Goal: Task Accomplishment & Management: Manage account settings

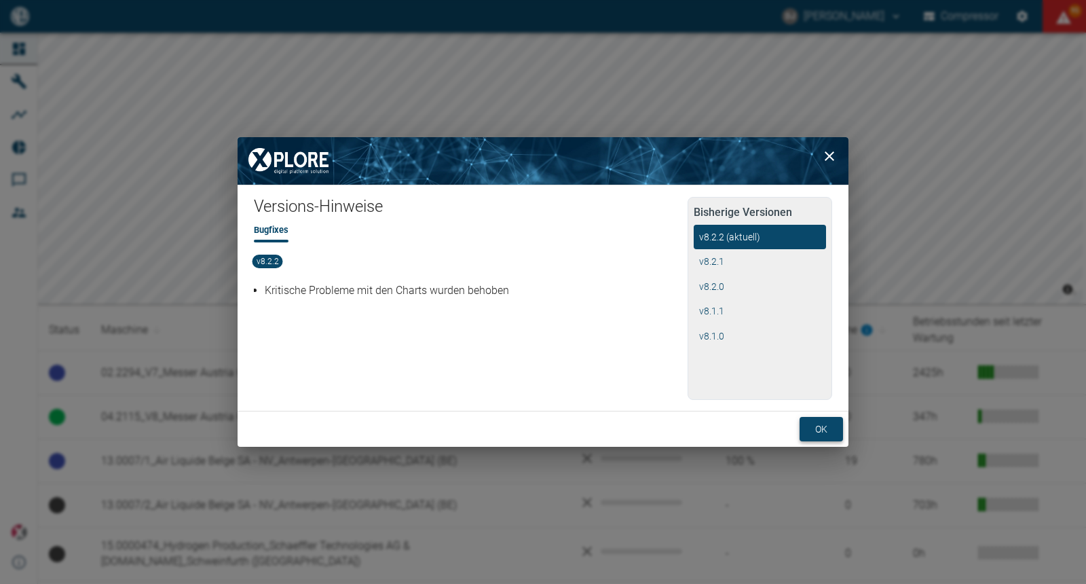
click at [817, 434] on button "ok" at bounding box center [820, 429] width 43 height 25
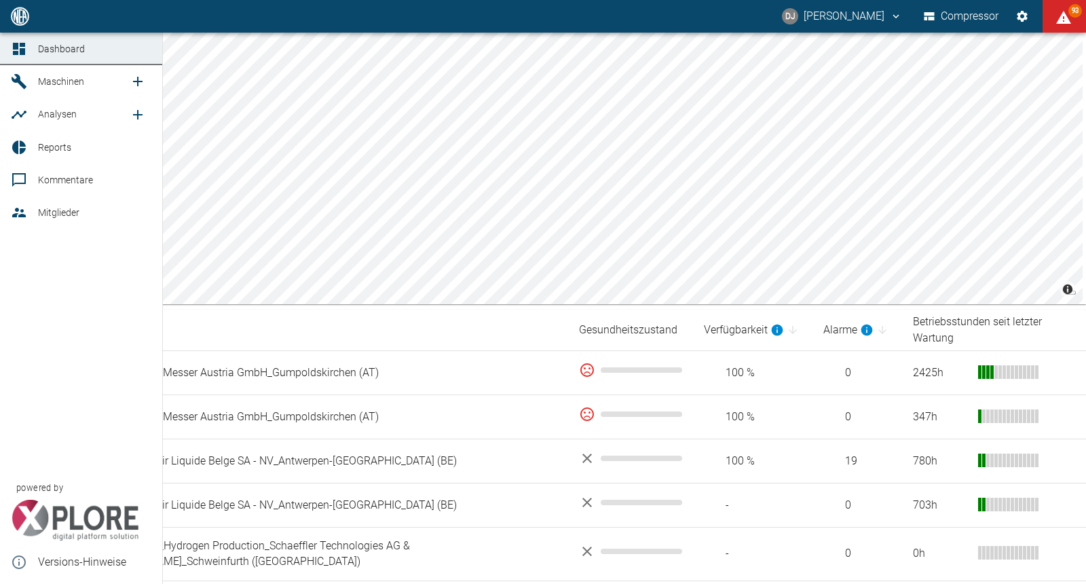
click at [49, 180] on span "Kommentare" at bounding box center [65, 179] width 55 height 11
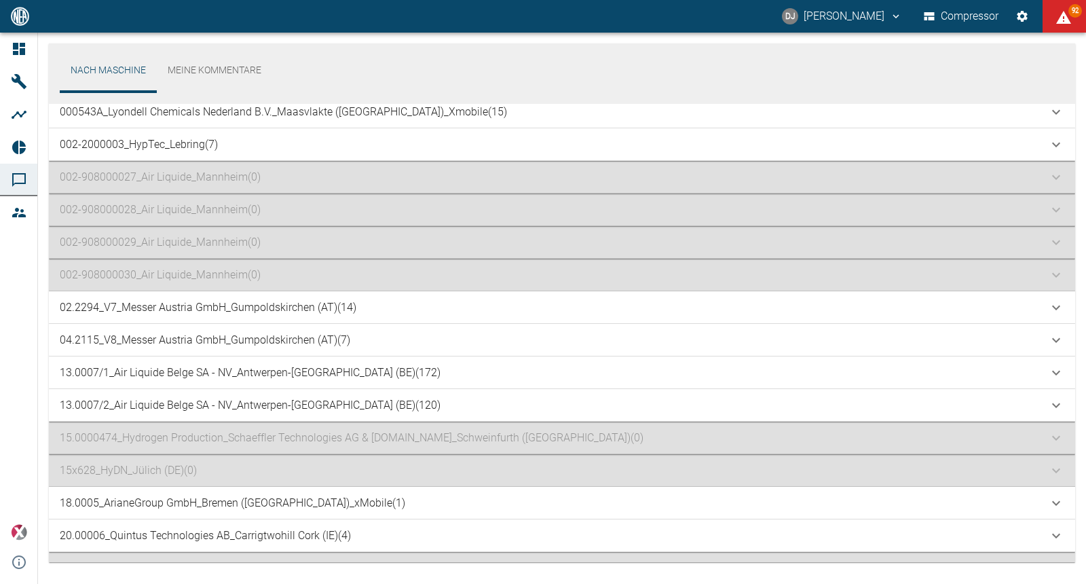
scroll to position [10, 0]
click at [288, 368] on p "13.0007/1_Air Liquide Belge SA - NV_Antwerpen-[GEOGRAPHIC_DATA] (BE) (172)" at bounding box center [250, 370] width 381 height 16
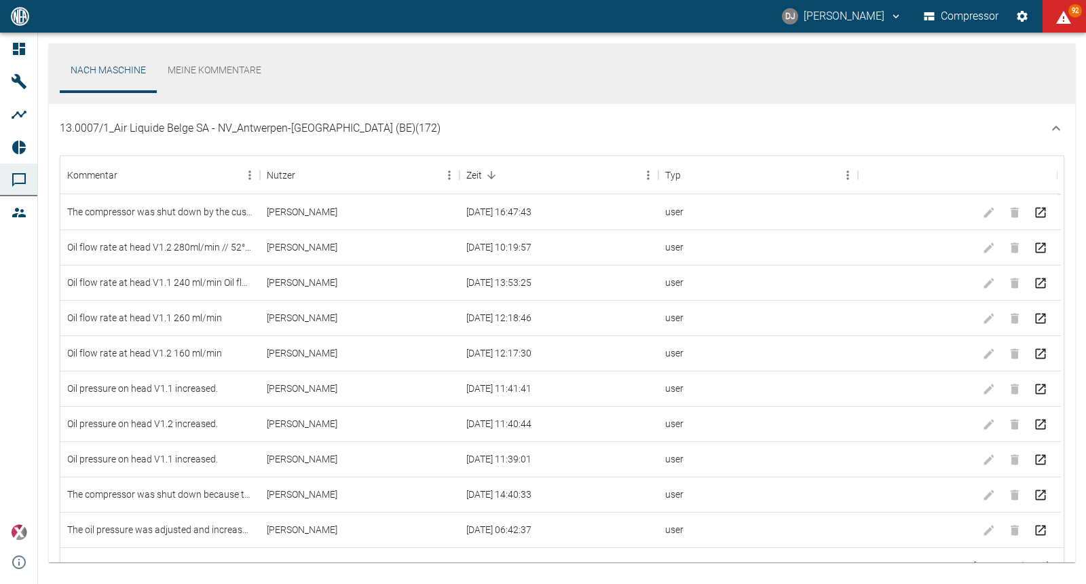
scroll to position [271, 0]
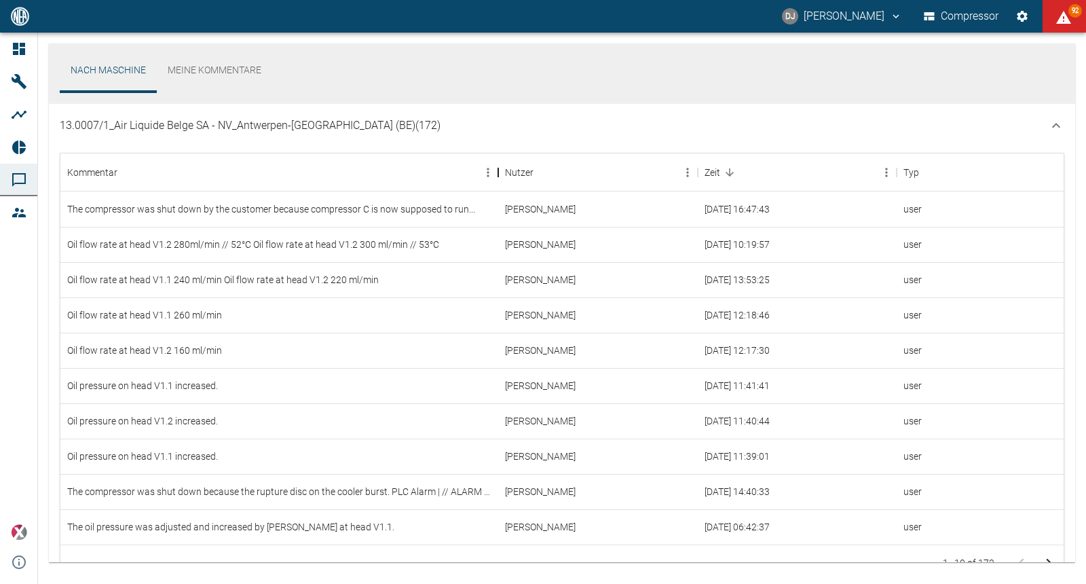
drag, startPoint x: 260, startPoint y: 174, endPoint x: 498, endPoint y: 187, distance: 238.5
click at [498, 187] on div "Kommentar" at bounding box center [498, 172] width 16 height 38
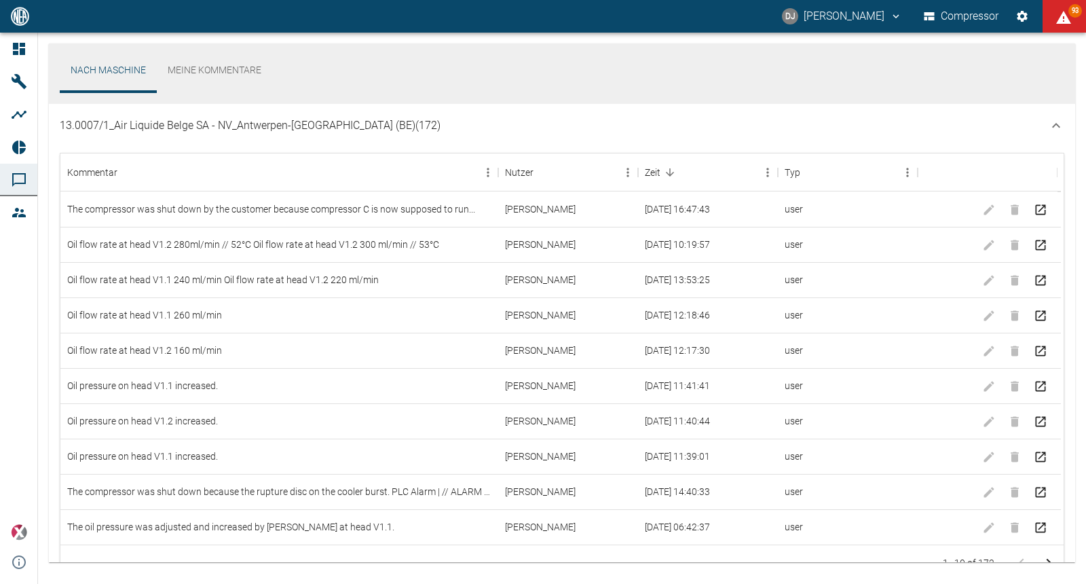
drag, startPoint x: 62, startPoint y: 127, endPoint x: 172, endPoint y: 130, distance: 109.3
click at [168, 130] on p "13.0007/1_Air Liquide Belge SA - NV_Antwerpen-[GEOGRAPHIC_DATA] (BE) (172)" at bounding box center [250, 125] width 381 height 16
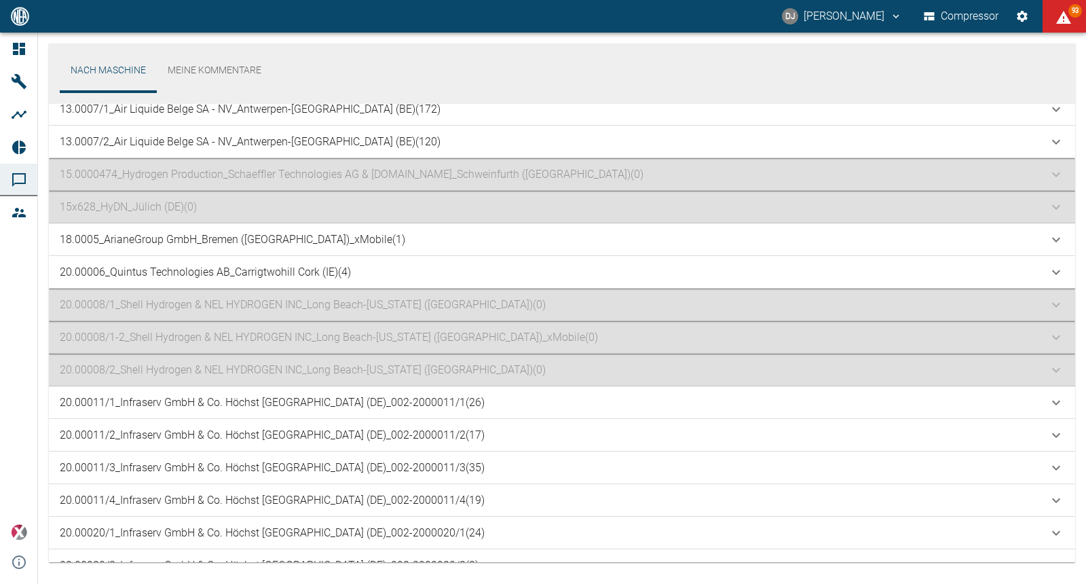
scroll to position [260, 0]
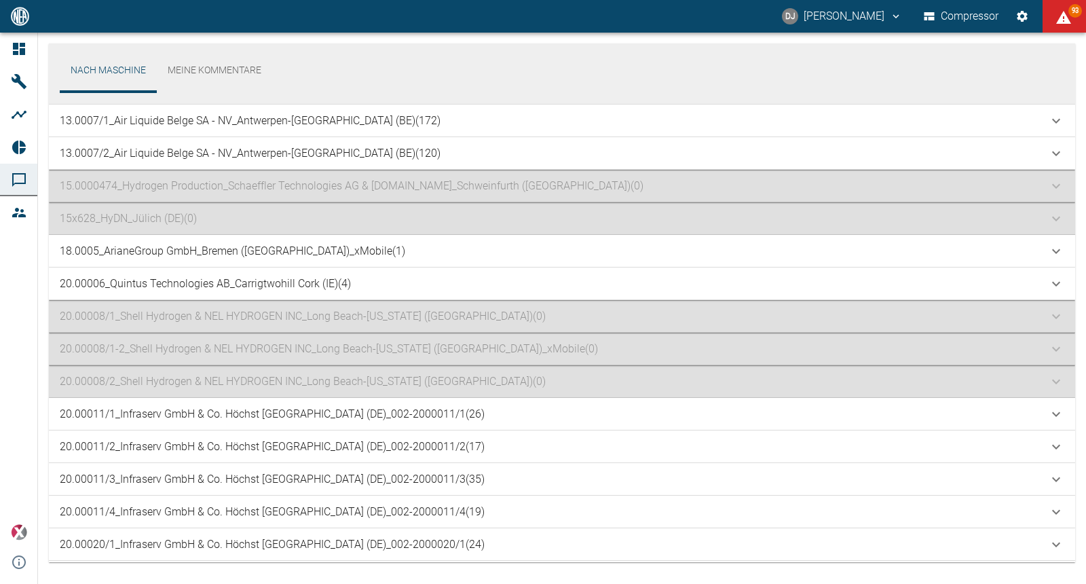
click at [242, 124] on p "13.0007/1_Air Liquide Belge SA - NV_Antwerpen-[GEOGRAPHIC_DATA] (BE) (172)" at bounding box center [250, 121] width 381 height 16
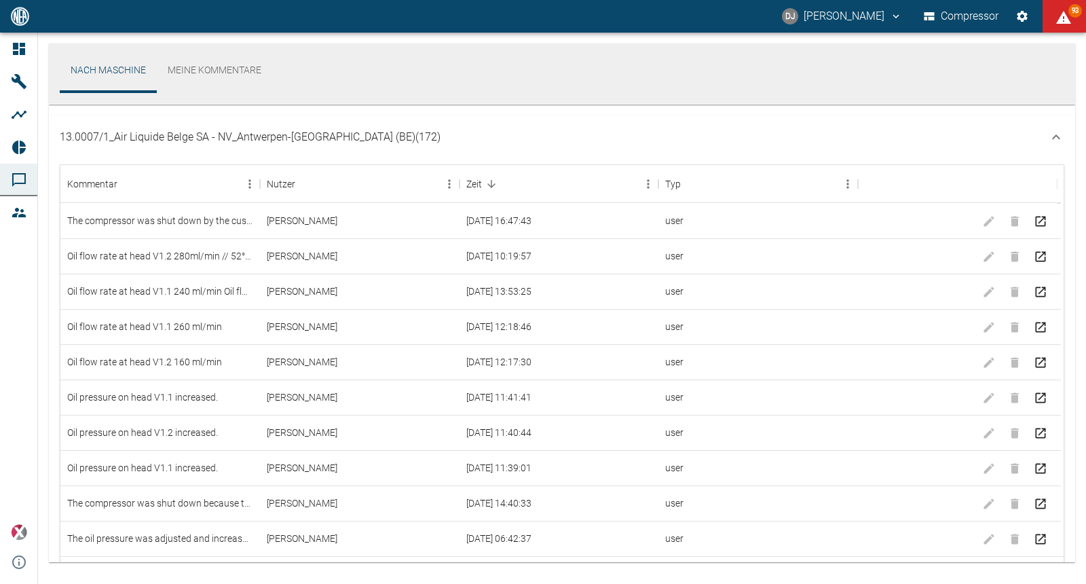
scroll to position [271, 0]
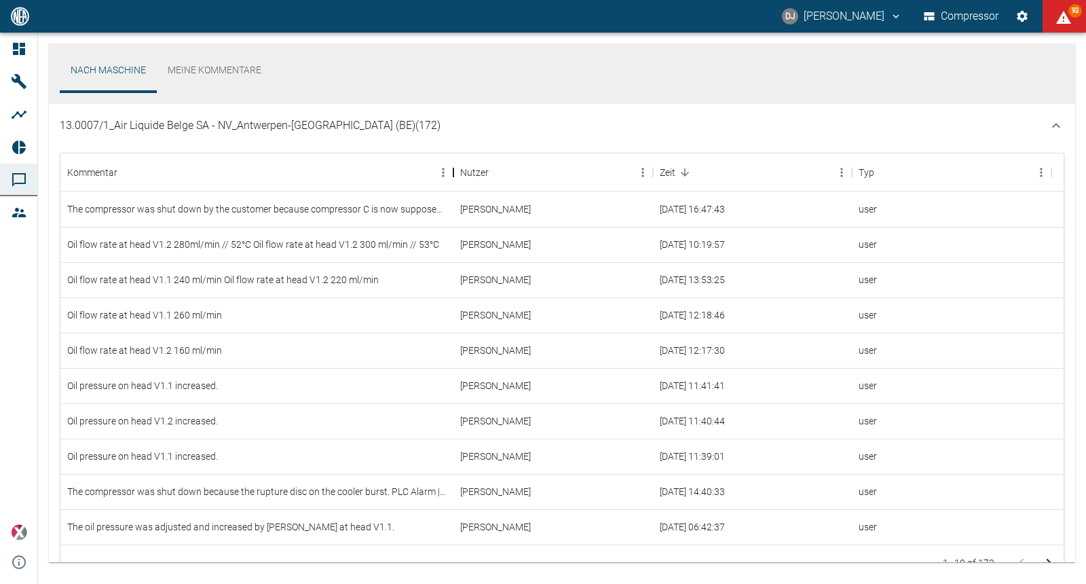
drag, startPoint x: 257, startPoint y: 174, endPoint x: 450, endPoint y: 168, distance: 193.5
click at [450, 168] on div "Kommentar" at bounding box center [453, 172] width 16 height 38
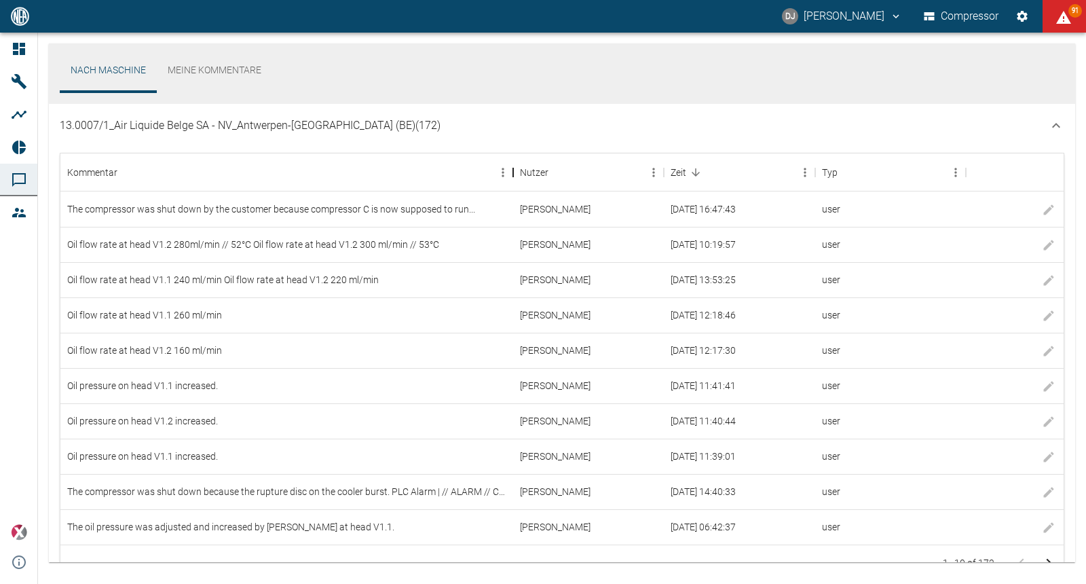
drag, startPoint x: 453, startPoint y: 168, endPoint x: 513, endPoint y: 171, distance: 59.8
click at [513, 171] on div "Kommentar" at bounding box center [513, 172] width 16 height 38
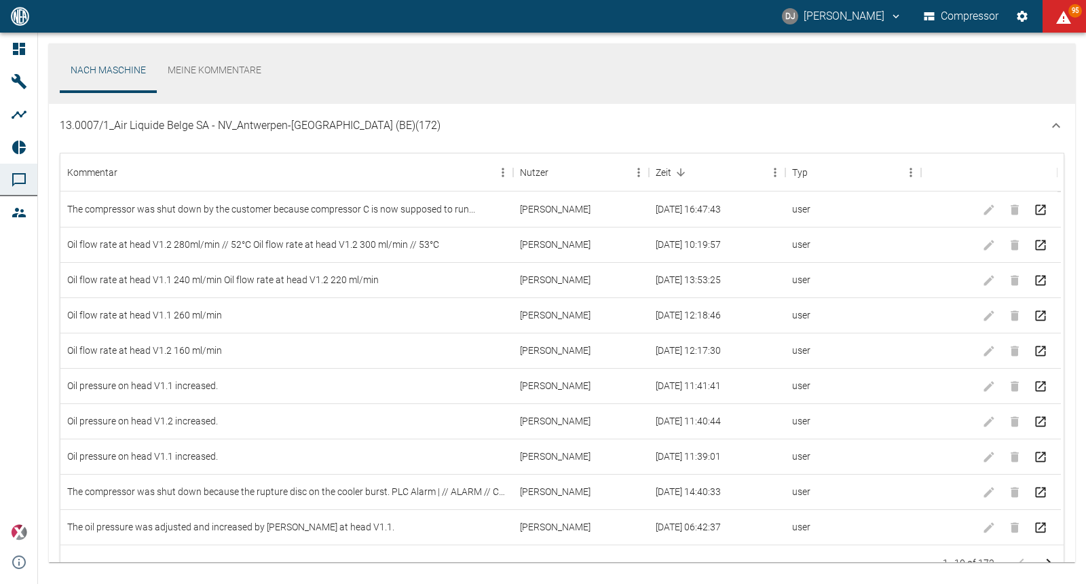
drag, startPoint x: 56, startPoint y: 125, endPoint x: 117, endPoint y: 129, distance: 61.2
click at [117, 129] on div "13.0007/1_Air Liquide Belge SA - NV_Antwerpen-[GEOGRAPHIC_DATA] (BE) (172)" at bounding box center [562, 125] width 1026 height 43
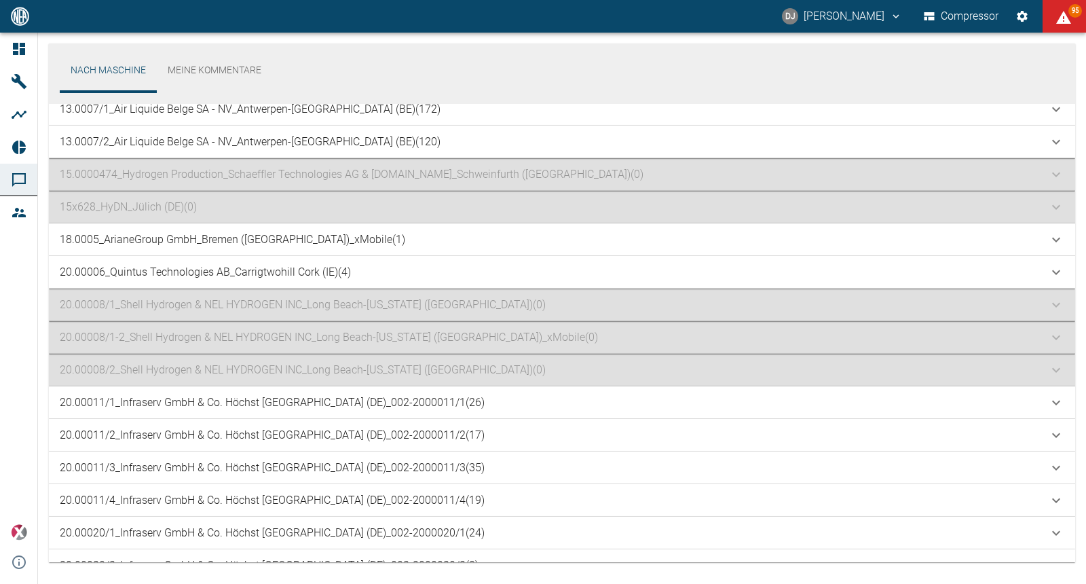
scroll to position [260, 0]
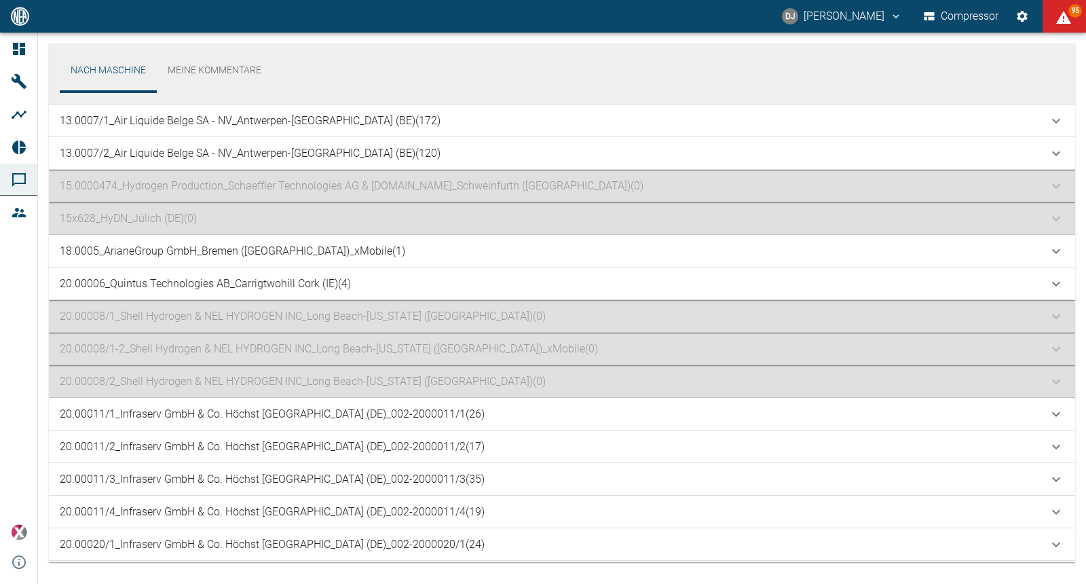
click at [146, 123] on p "13.0007/1_Air Liquide Belge SA - NV_Antwerpen-[GEOGRAPHIC_DATA] (BE) (172)" at bounding box center [250, 121] width 381 height 16
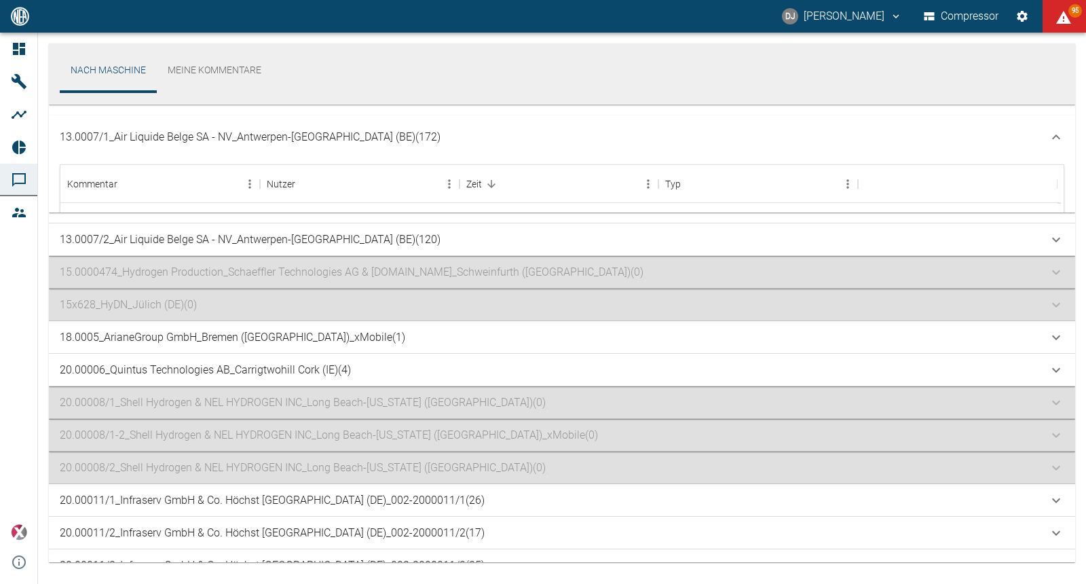
scroll to position [271, 0]
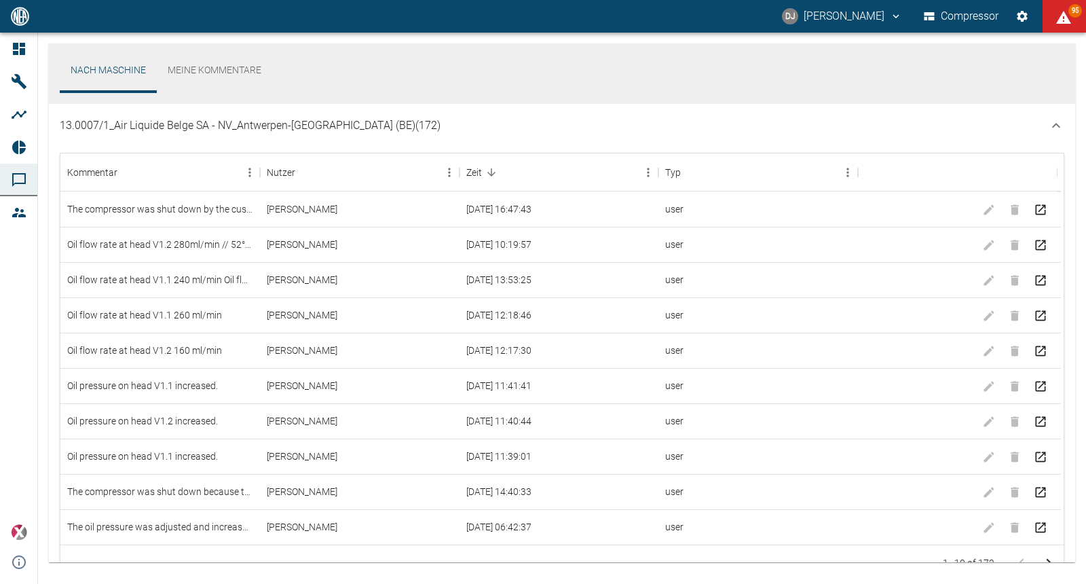
drag, startPoint x: 387, startPoint y: 124, endPoint x: 151, endPoint y: 122, distance: 236.8
click at [151, 122] on div "13.0007/1_Air Liquide Belge SA - NV_Antwerpen-[GEOGRAPHIC_DATA] (BE) (172)" at bounding box center [554, 125] width 988 height 16
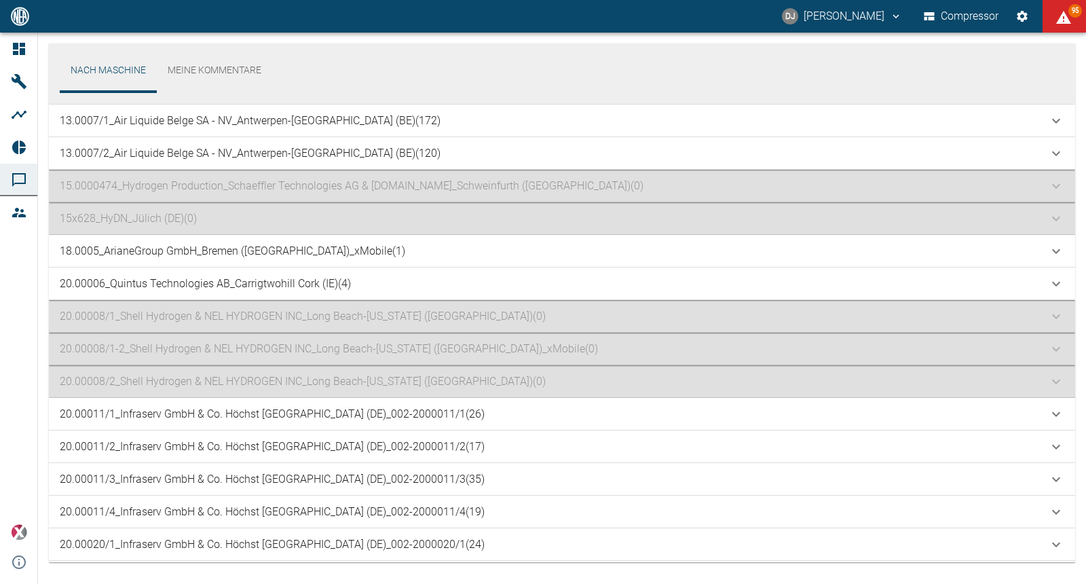
click at [126, 113] on p "13.0007/1_Air Liquide Belge SA - NV_Antwerpen-[GEOGRAPHIC_DATA] (BE) (172)" at bounding box center [250, 121] width 381 height 16
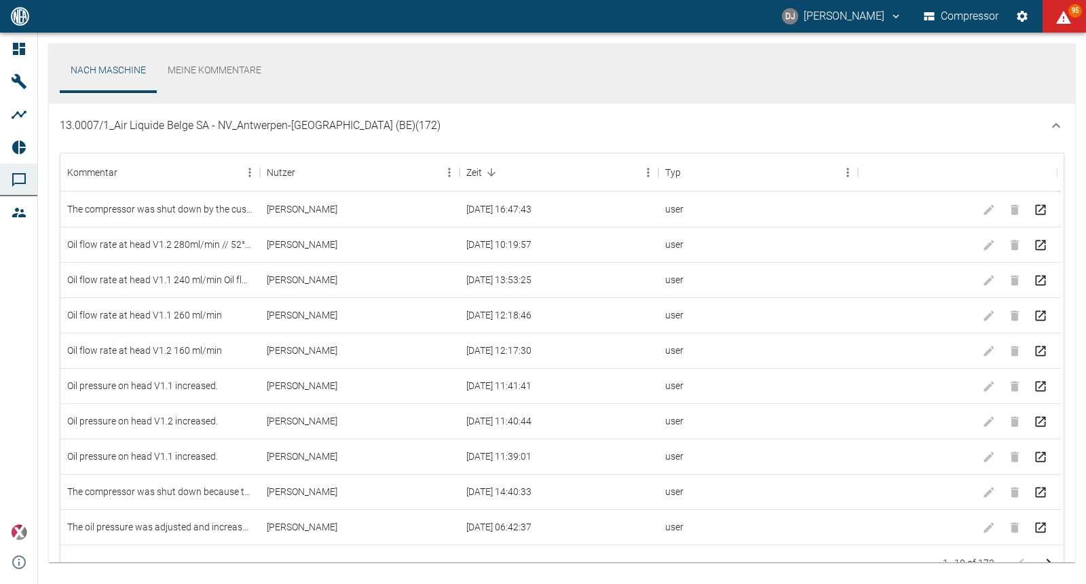
drag, startPoint x: 44, startPoint y: 126, endPoint x: 271, endPoint y: 120, distance: 227.4
click at [271, 120] on div "Nach Maschine Meine Kommentare 000543A_Lyondell Chemicals Nederland B.V._Maasvl…" at bounding box center [562, 308] width 1048 height 551
click at [130, 212] on div "The compressor was shut down by the customer because compressor C is now suppos…" at bounding box center [160, 208] width 200 height 35
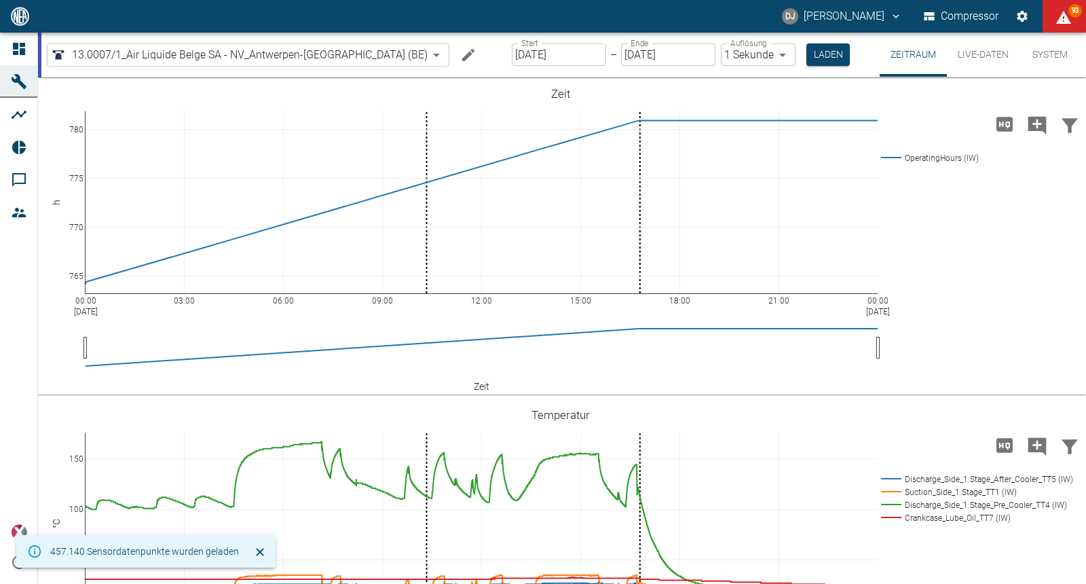
click at [462, 55] on icon "Machine bearbeiten" at bounding box center [468, 54] width 12 height 12
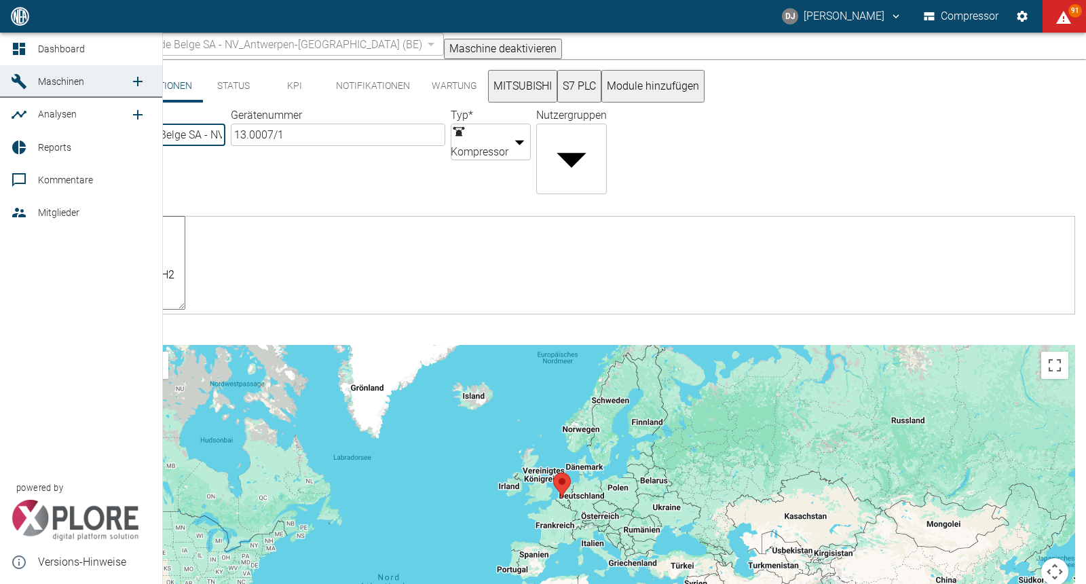
drag, startPoint x: 153, startPoint y: 157, endPoint x: 27, endPoint y: 155, distance: 126.2
click at [27, 155] on div "DJ [PERSON_NAME] Compressor 91 Dashboard Maschinen Analysen Reports Kommentare …" at bounding box center [543, 292] width 1086 height 584
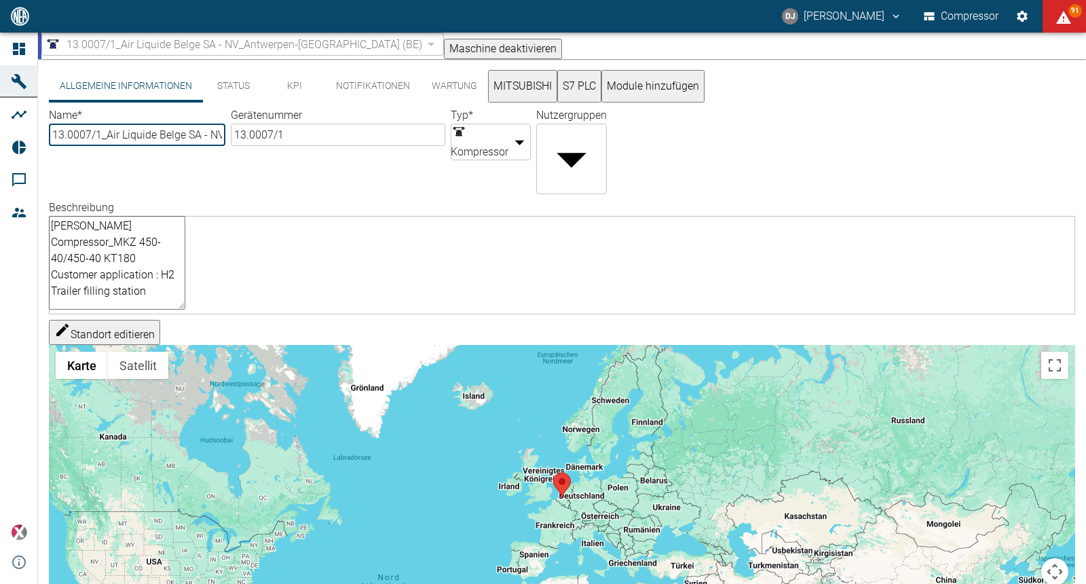
click at [82, 121] on label "Name *" at bounding box center [65, 115] width 33 height 13
click at [185, 128] on input "13.0007/1_Air Liquide Belge SA - NV_Antwerpen-[GEOGRAPHIC_DATA] (BE)" at bounding box center [137, 135] width 176 height 22
click at [132, 146] on input "13.0007/1_Air Liquide Belge SA - NV_Antwerpen-[GEOGRAPHIC_DATA] (BE)" at bounding box center [137, 135] width 176 height 22
drag, startPoint x: 155, startPoint y: 156, endPoint x: 36, endPoint y: 156, distance: 118.8
click at [37, 155] on div "DJ [PERSON_NAME] Compressor 91 Dashboard Maschinen Analysen Reports Kommentare …" at bounding box center [543, 292] width 1086 height 584
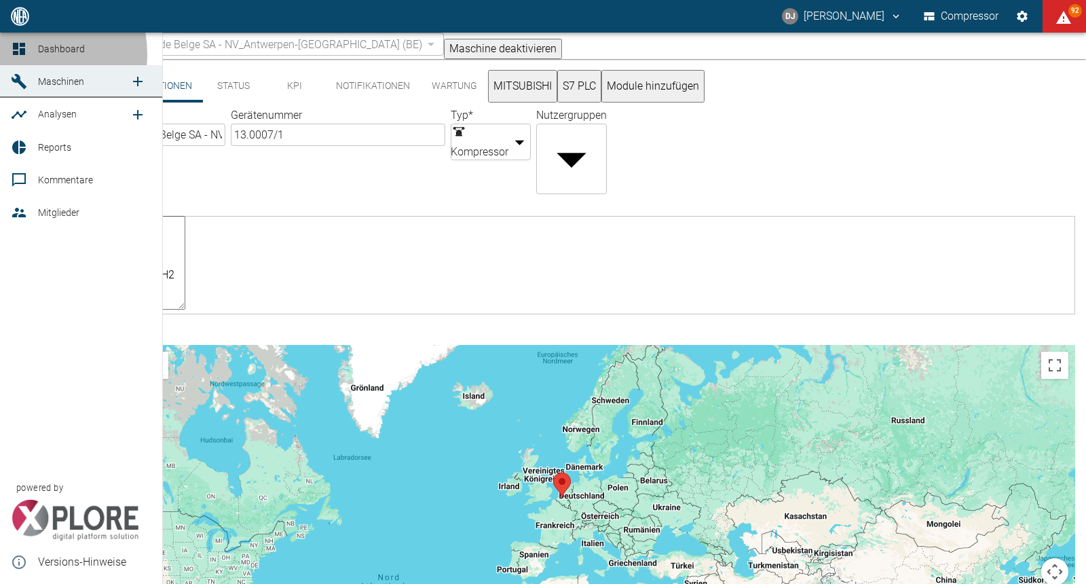
click at [20, 54] on icon at bounding box center [19, 49] width 12 height 12
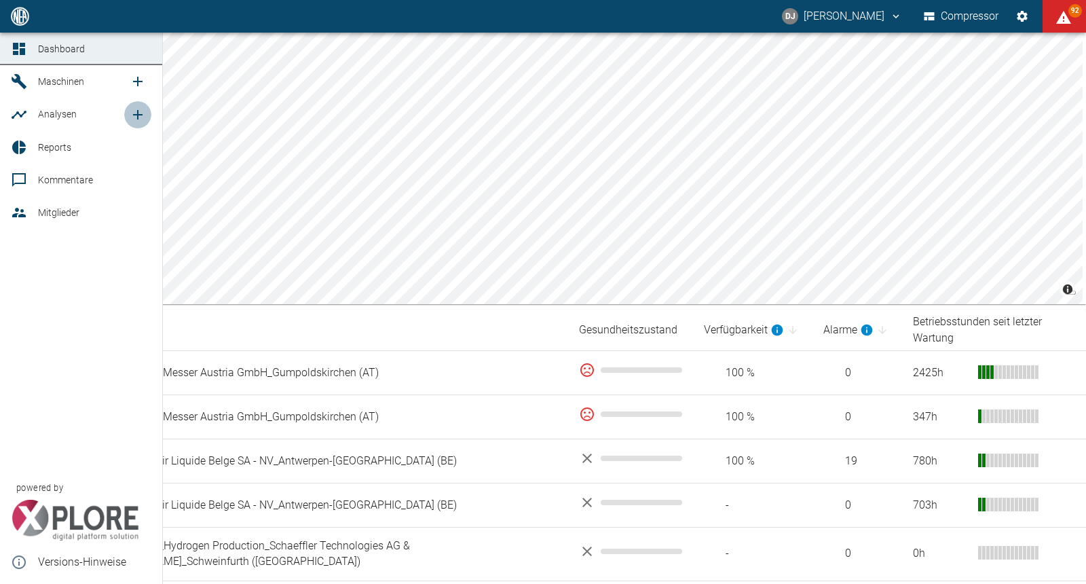
click at [134, 113] on icon "new /analyses/list/0" at bounding box center [138, 115] width 16 height 16
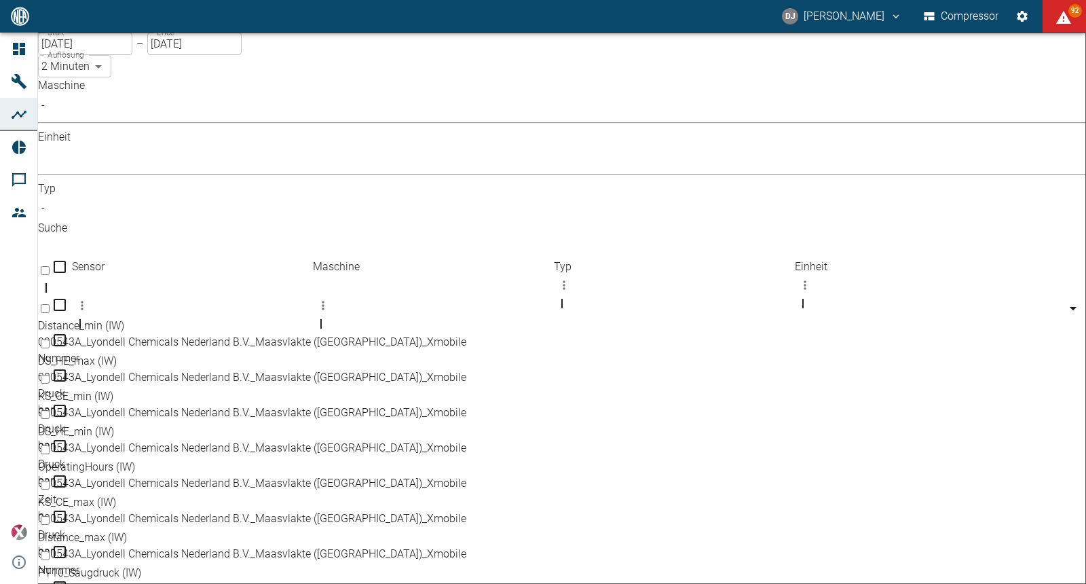
click at [636, 236] on input "text" at bounding box center [565, 247] width 1055 height 22
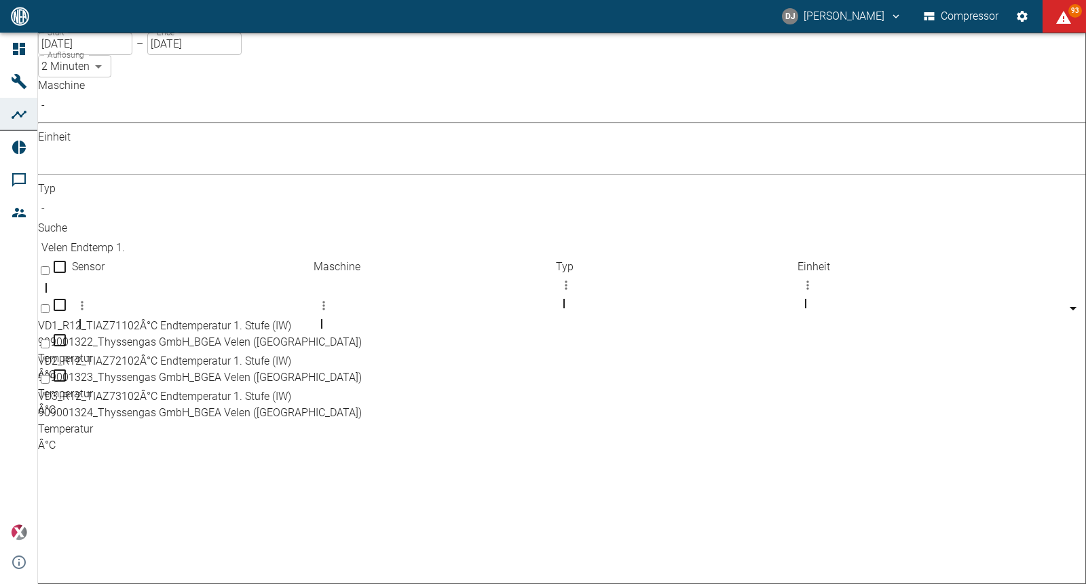
type input "Velen Endtemp 1."
click at [50, 304] on input "Select row" at bounding box center [45, 308] width 9 height 9
checkbox input "false"
checkbox input "true"
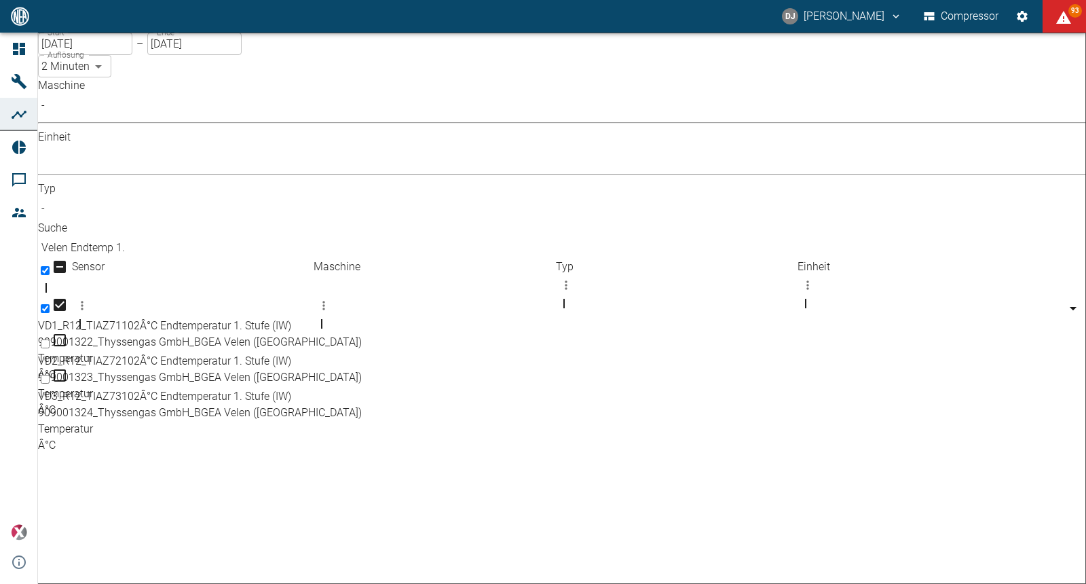
click at [50, 339] on input "Select row" at bounding box center [45, 343] width 9 height 9
checkbox input "true"
click at [50, 375] on input "Select row" at bounding box center [45, 379] width 9 height 9
checkbox input "true"
click at [102, 55] on input "[DATE]" at bounding box center [85, 44] width 94 height 22
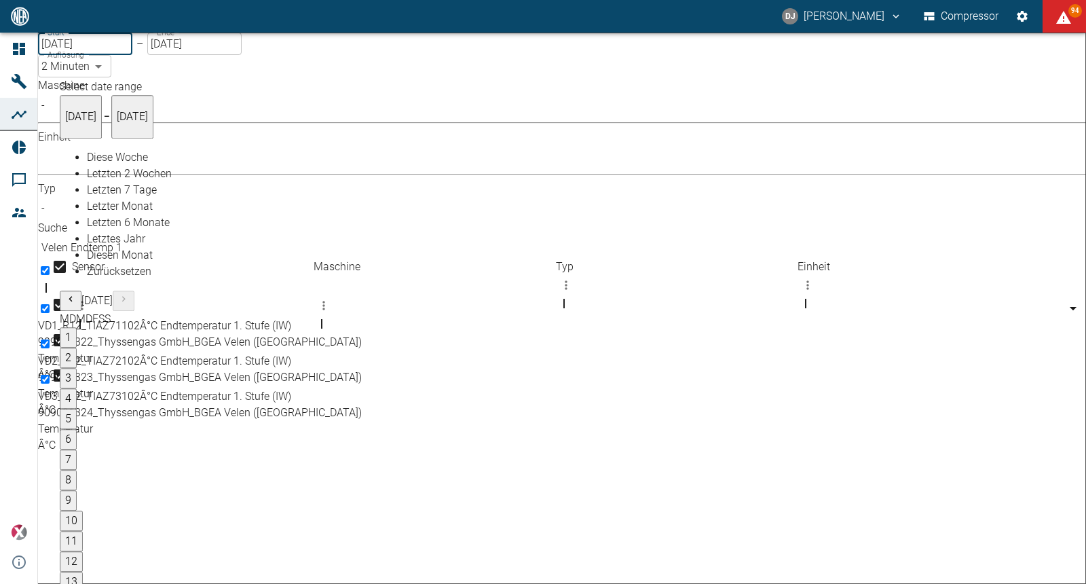
click at [106, 213] on span "Letzter Monat" at bounding box center [120, 206] width 66 height 13
type input "[DATE]"
type input "10min"
click at [106, 262] on span "Diesen Monat" at bounding box center [120, 255] width 66 height 13
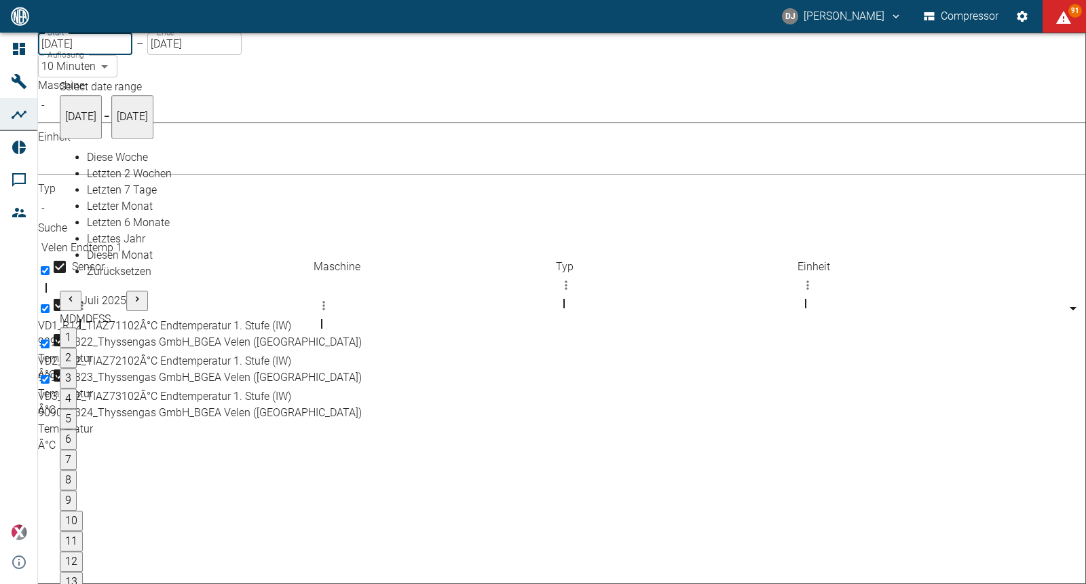
type input "[DATE]"
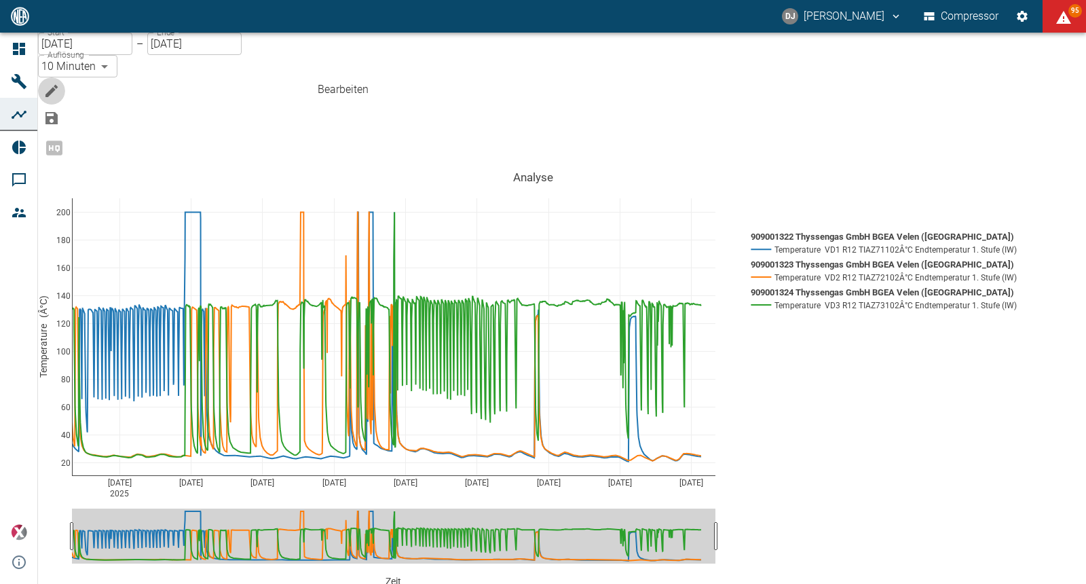
click at [60, 83] on icon "Bearbeiten" at bounding box center [51, 91] width 16 height 16
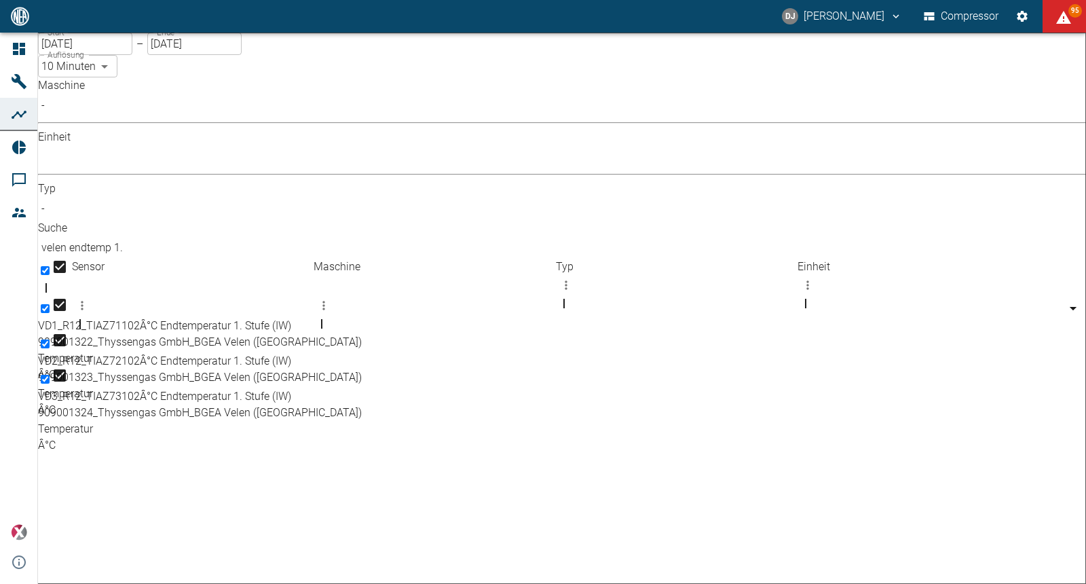
click at [696, 236] on input "velen endtemp 1." at bounding box center [565, 247] width 1055 height 22
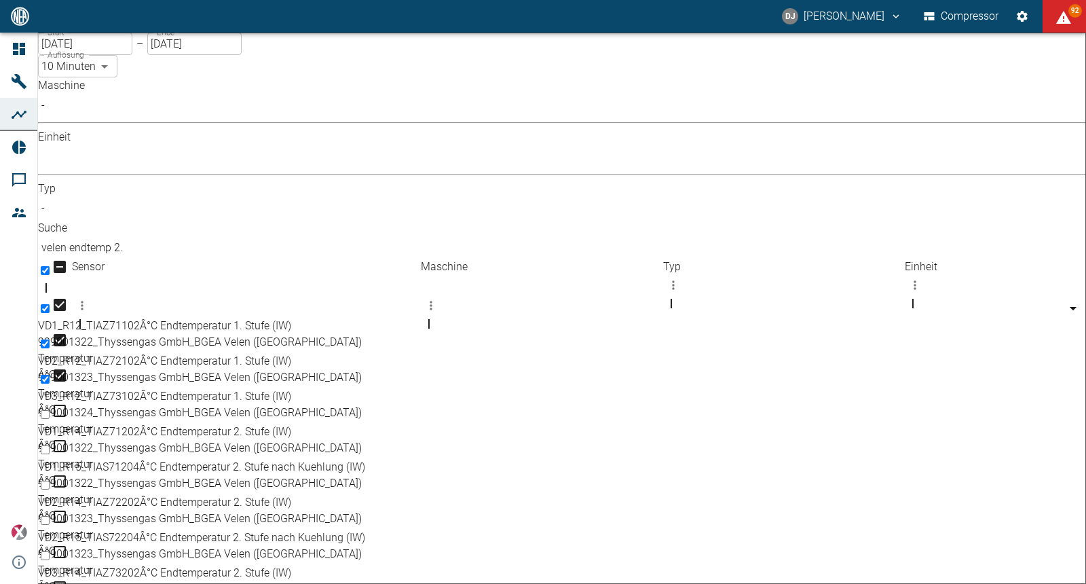
drag, startPoint x: 350, startPoint y: 162, endPoint x: 442, endPoint y: 162, distance: 92.3
click at [421, 316] on div "Sensor" at bounding box center [246, 335] width 349 height 38
type input "velen endtemp 2."
